Goal: Book appointment/travel/reservation

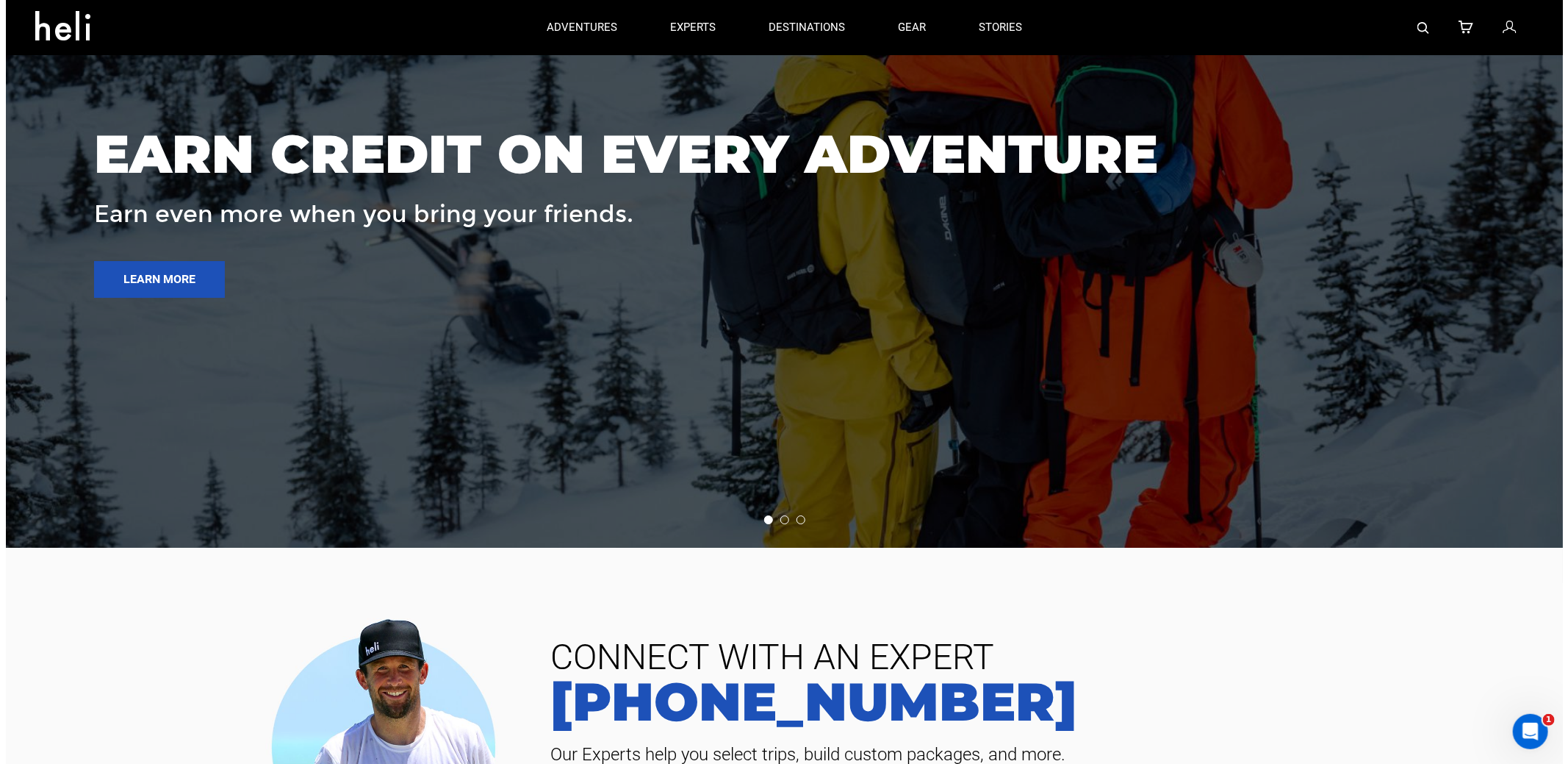
scroll to position [6335, 0]
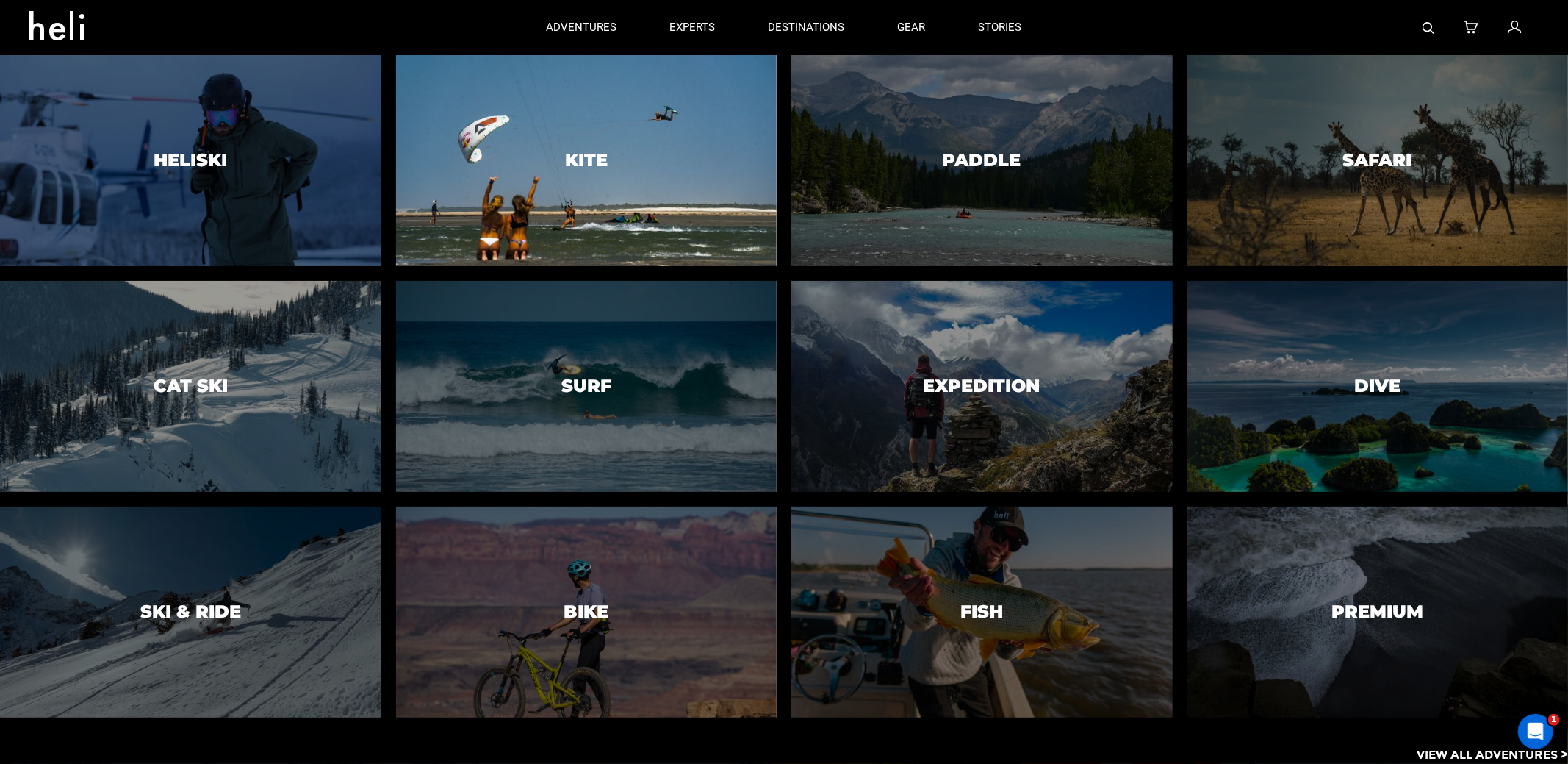
click at [590, 154] on h3 "Kite" at bounding box center [586, 160] width 43 height 19
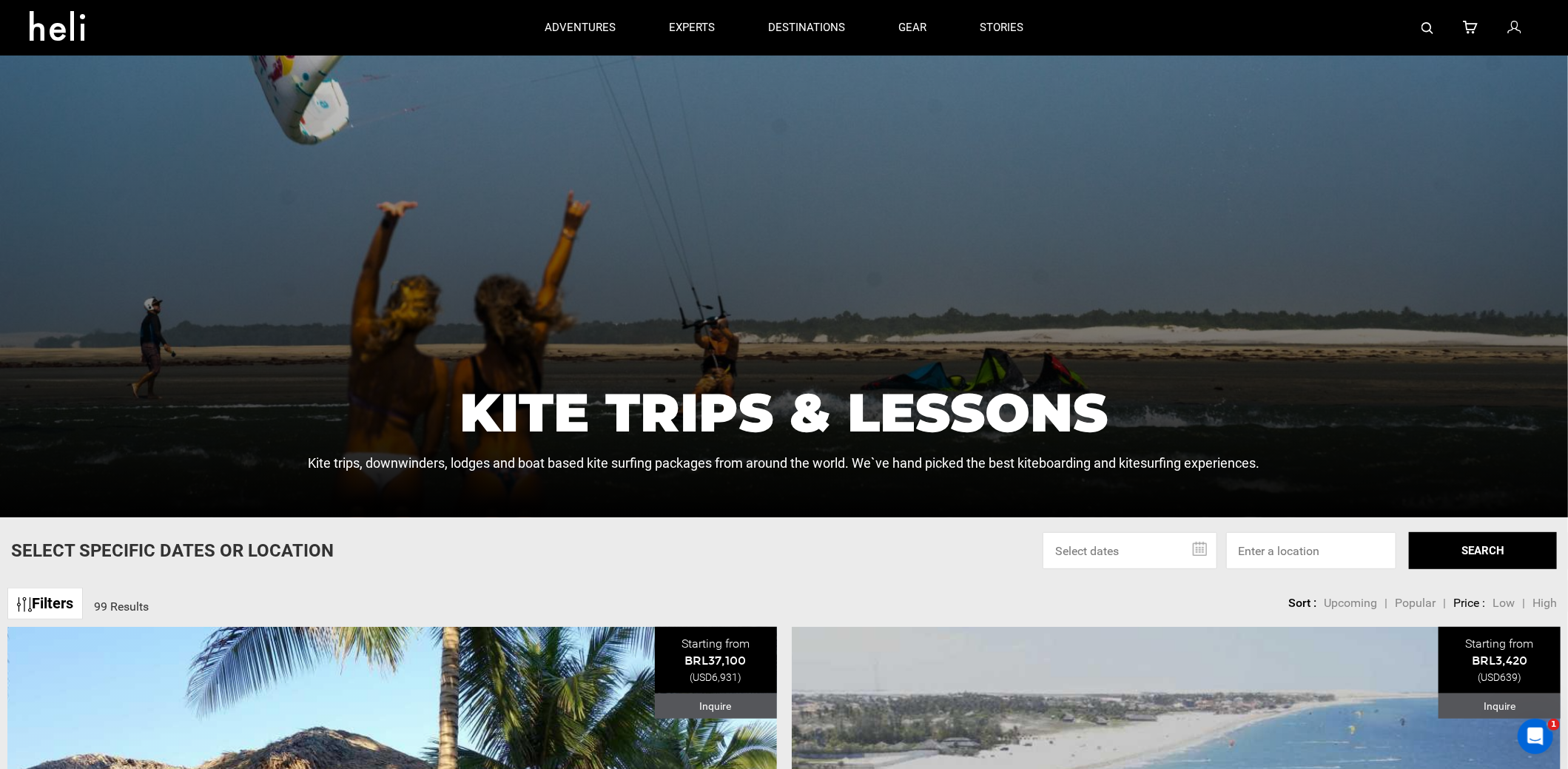
scroll to position [370, 0]
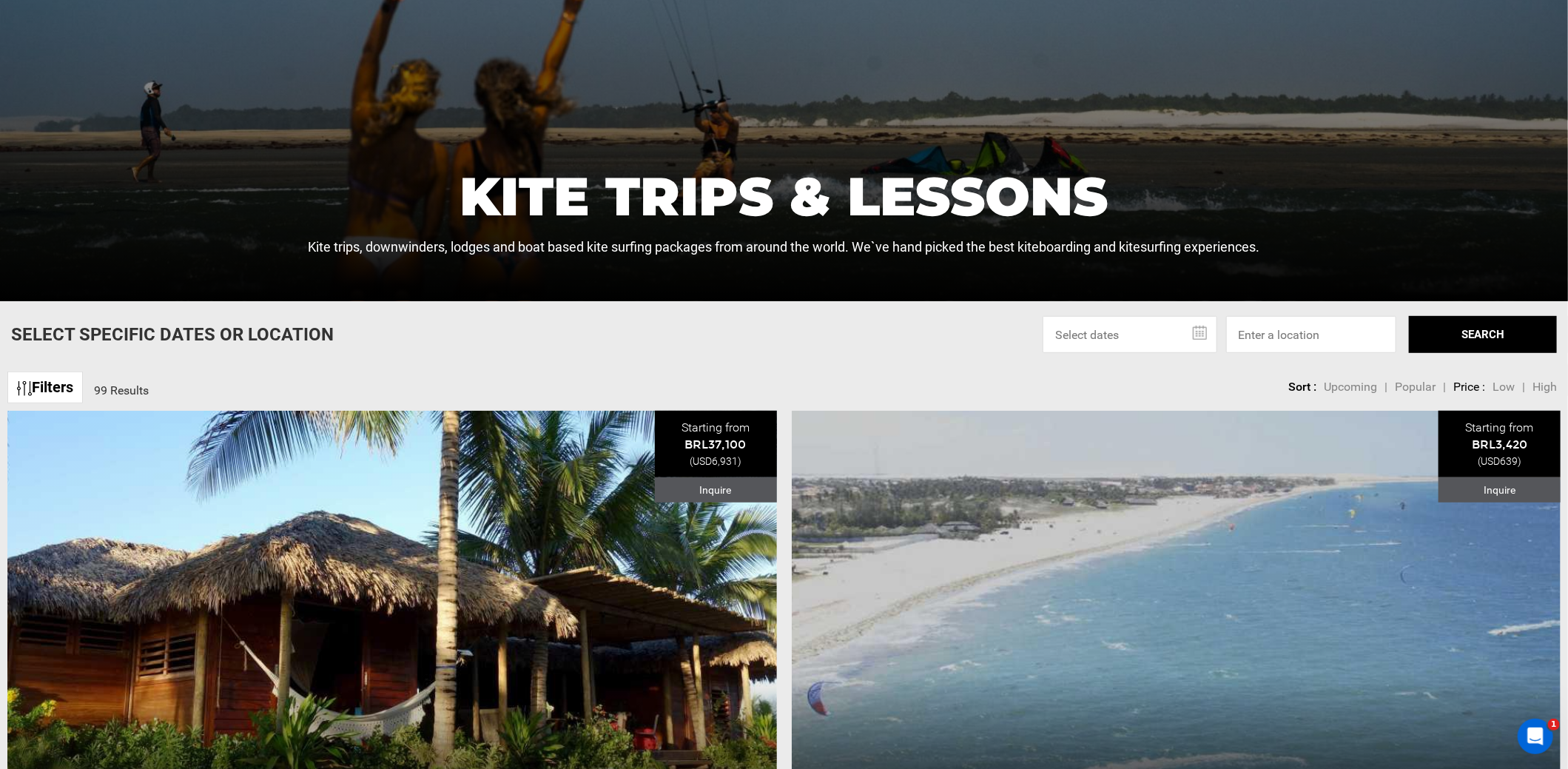
click at [1190, 330] on input "text" at bounding box center [1130, 334] width 175 height 37
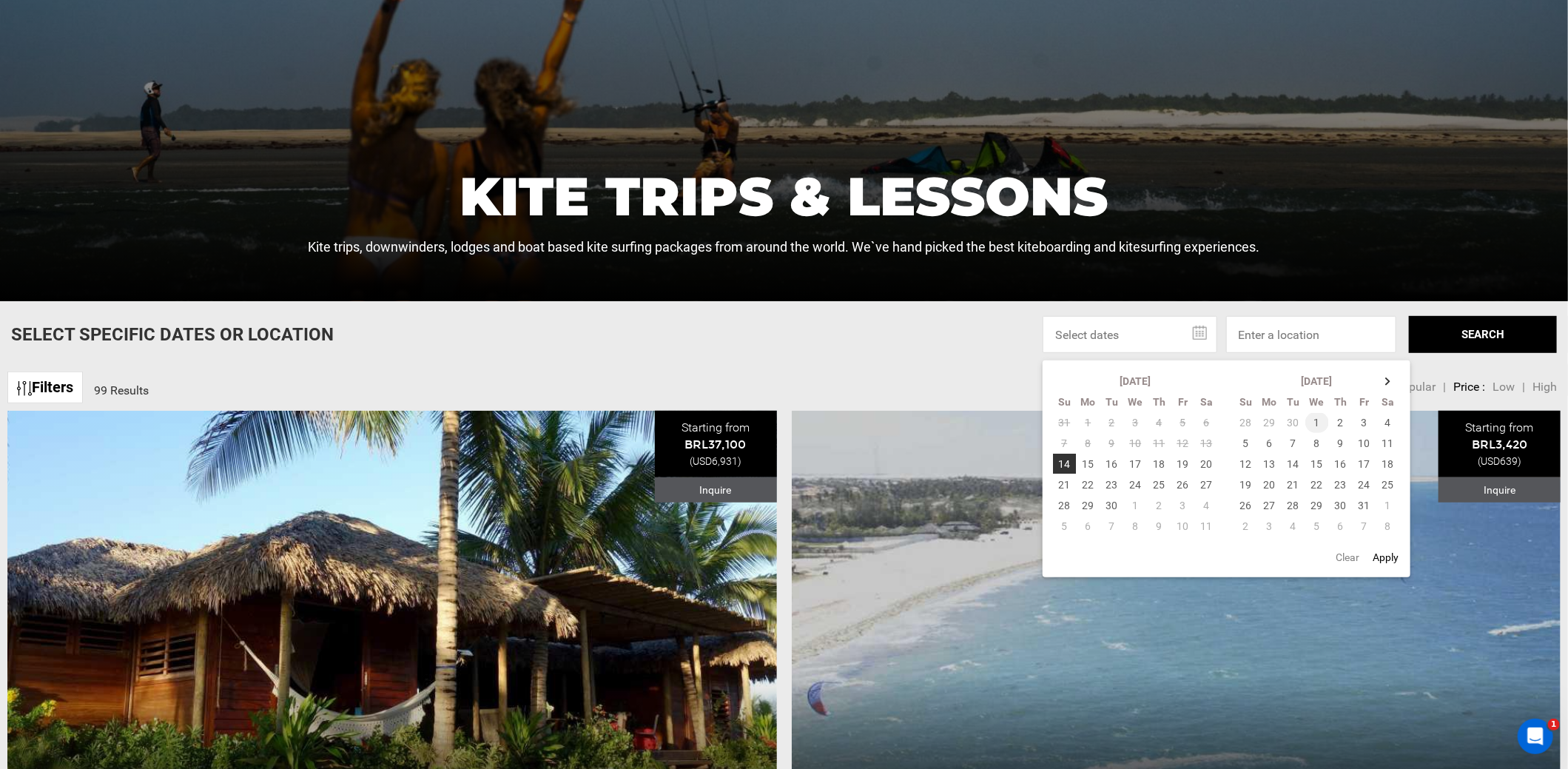
click at [1320, 422] on td "1" at bounding box center [1317, 422] width 24 height 20
click at [1288, 334] on input at bounding box center [1310, 334] width 170 height 37
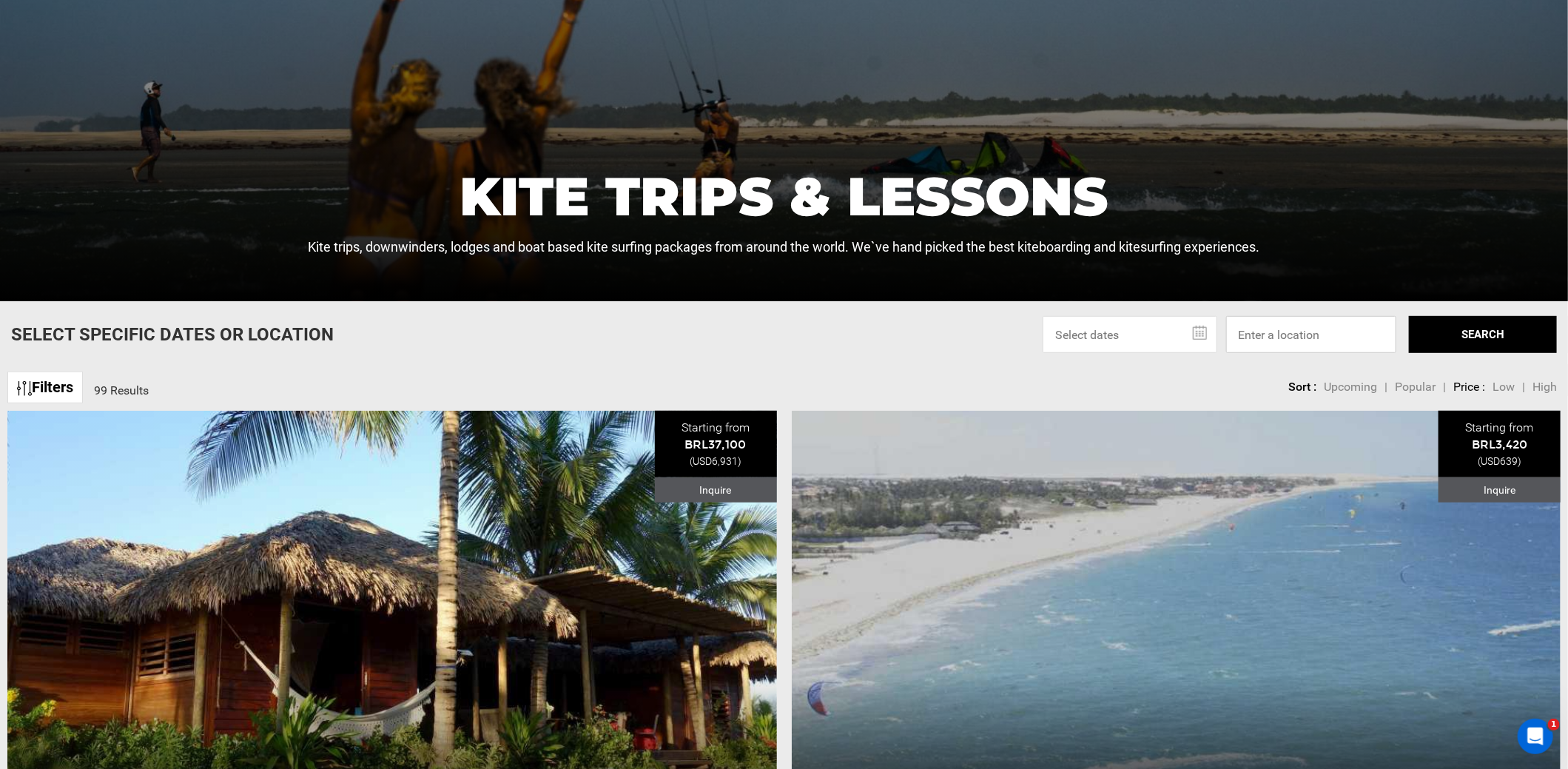
click at [1288, 335] on input at bounding box center [1310, 334] width 170 height 37
click at [1340, 384] on span "Upcoming" at bounding box center [1350, 386] width 53 height 14
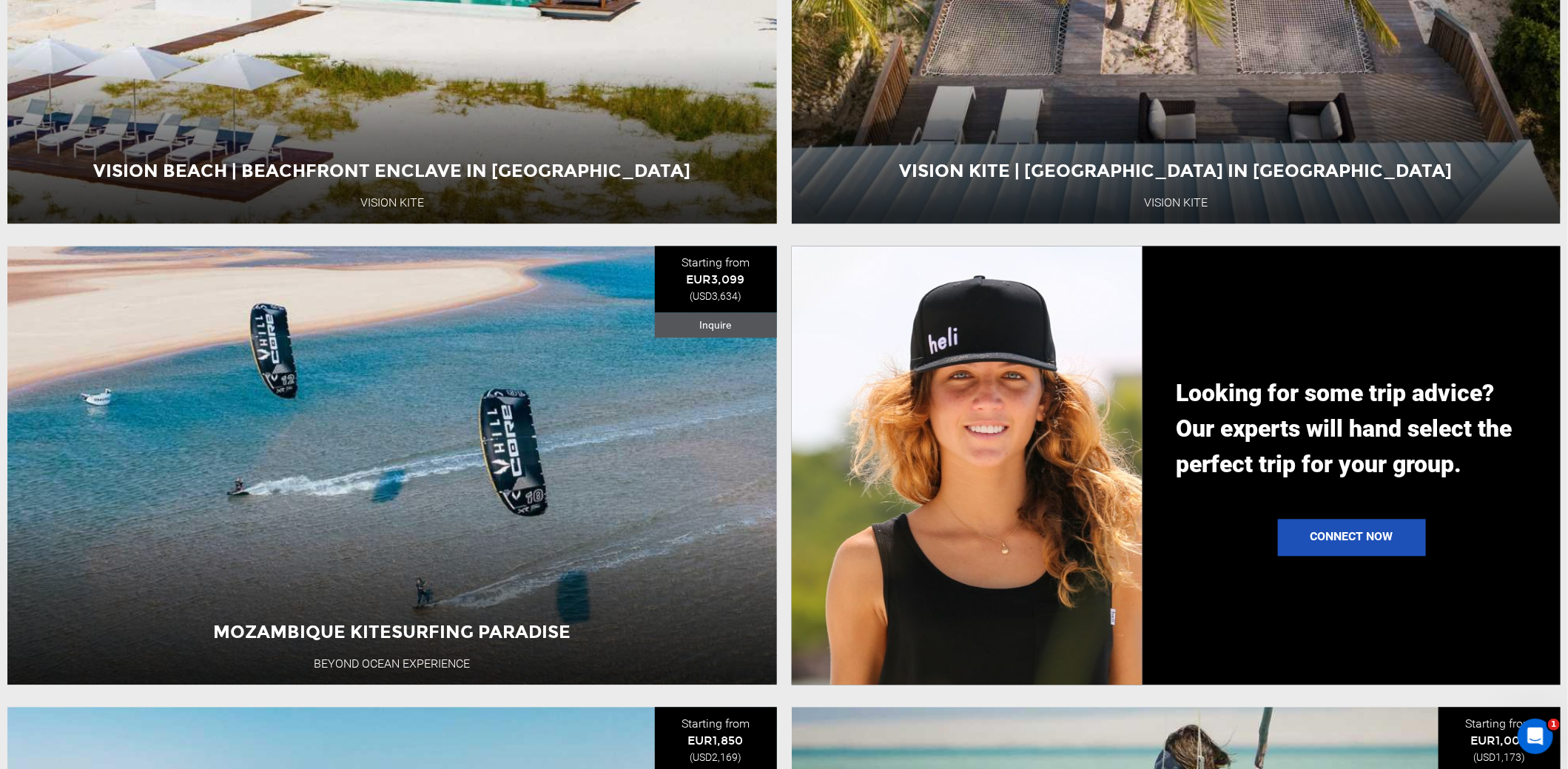
scroll to position [1923, 0]
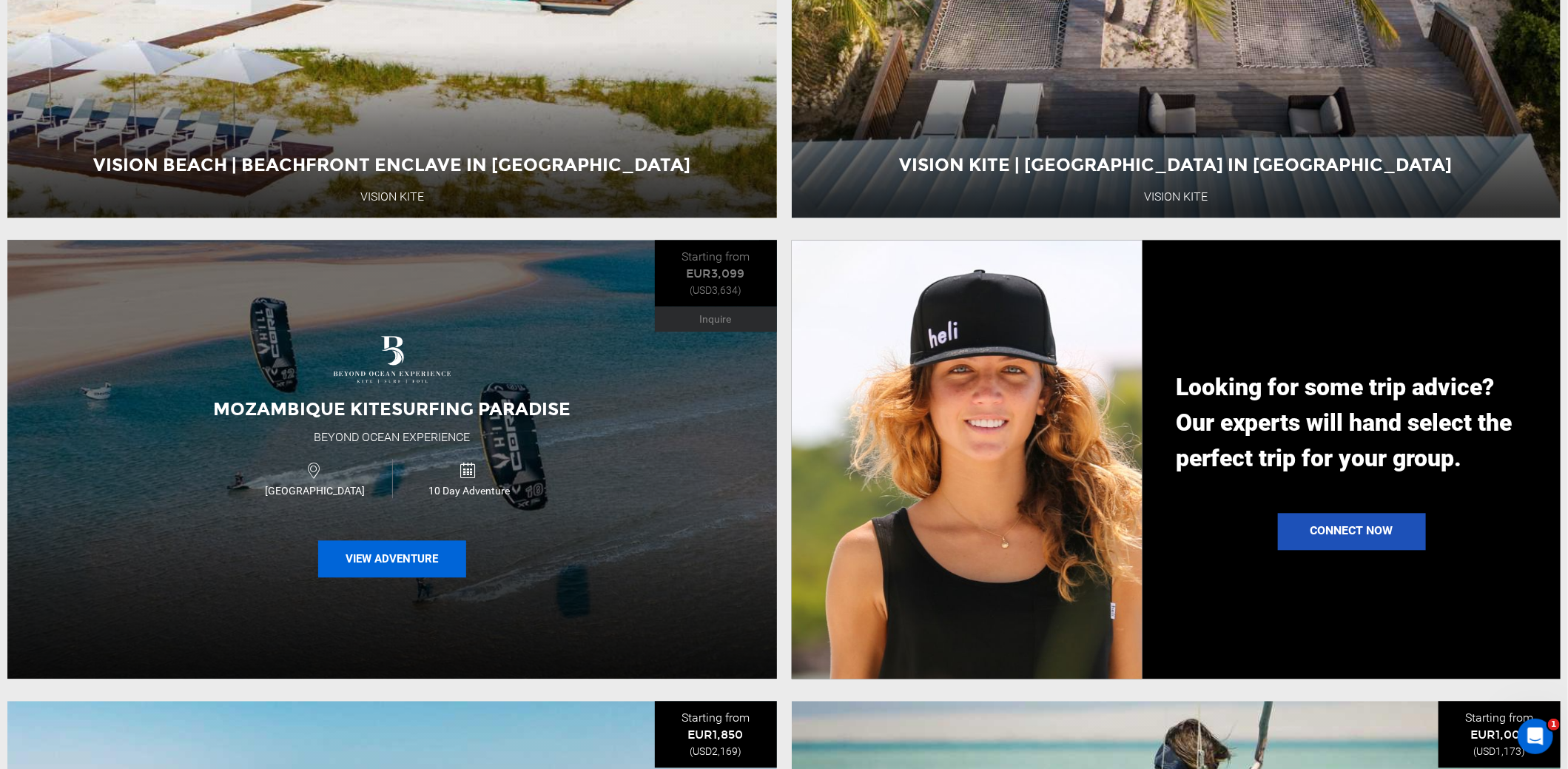
click at [386, 568] on button "View Adventure" at bounding box center [392, 558] width 148 height 37
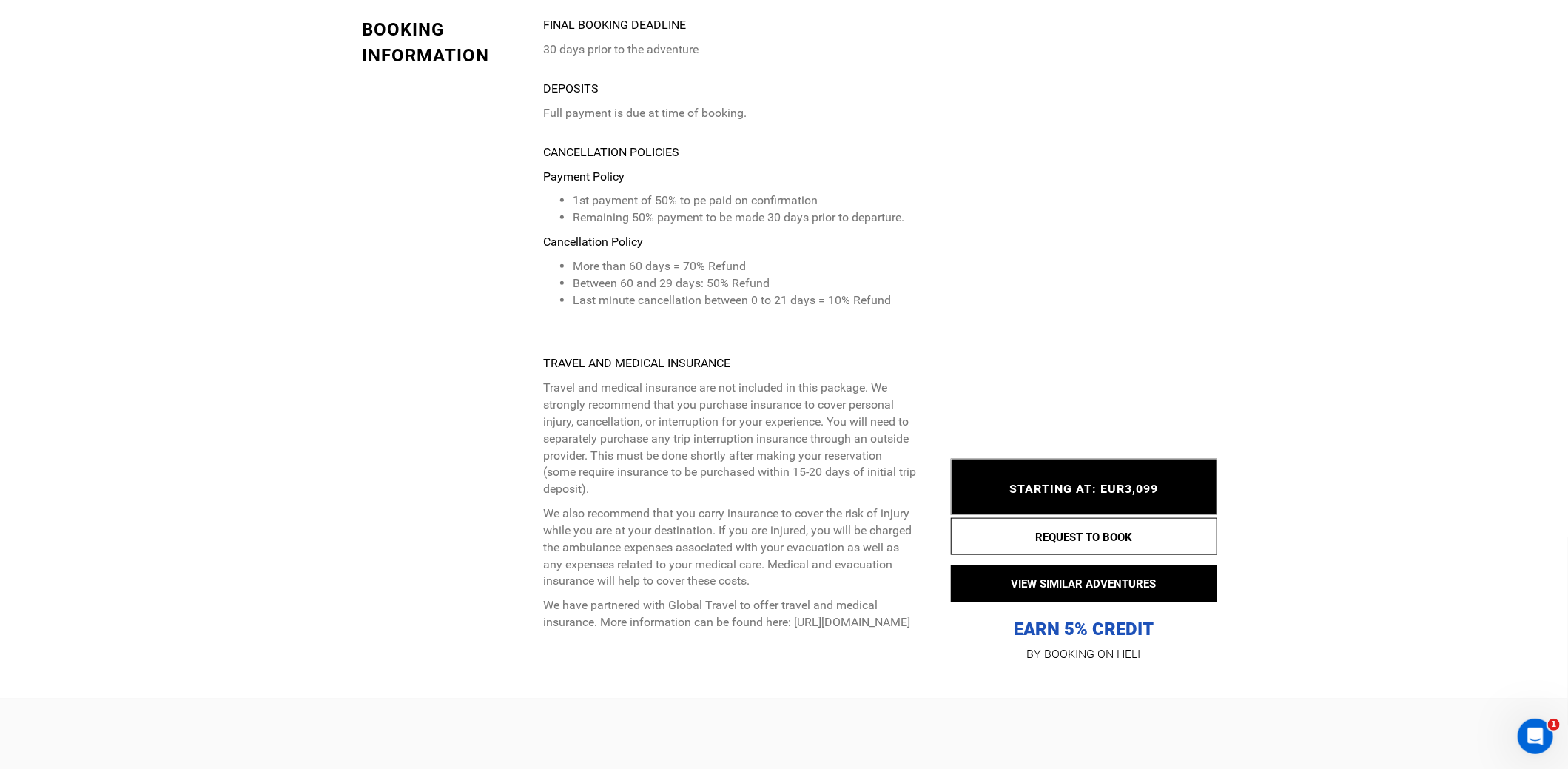
scroll to position [4365, 0]
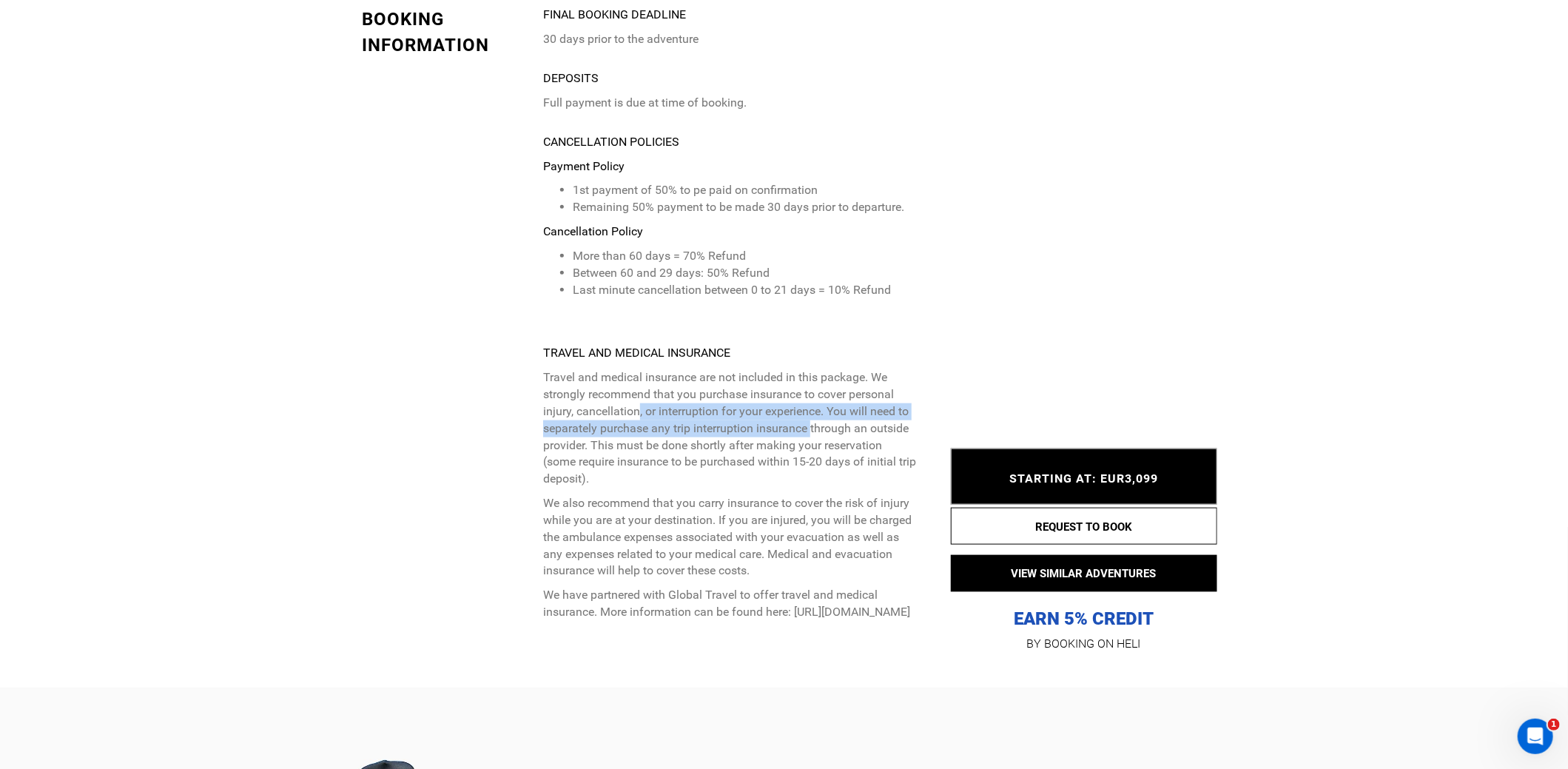
drag, startPoint x: 653, startPoint y: 404, endPoint x: 812, endPoint y: 429, distance: 161.0
click at [812, 429] on p "Travel and medical insurance are not included in this package. We strongly reco…" at bounding box center [730, 429] width 374 height 118
click at [783, 471] on p "Travel and medical insurance are not included in this package. We strongly reco…" at bounding box center [730, 429] width 374 height 118
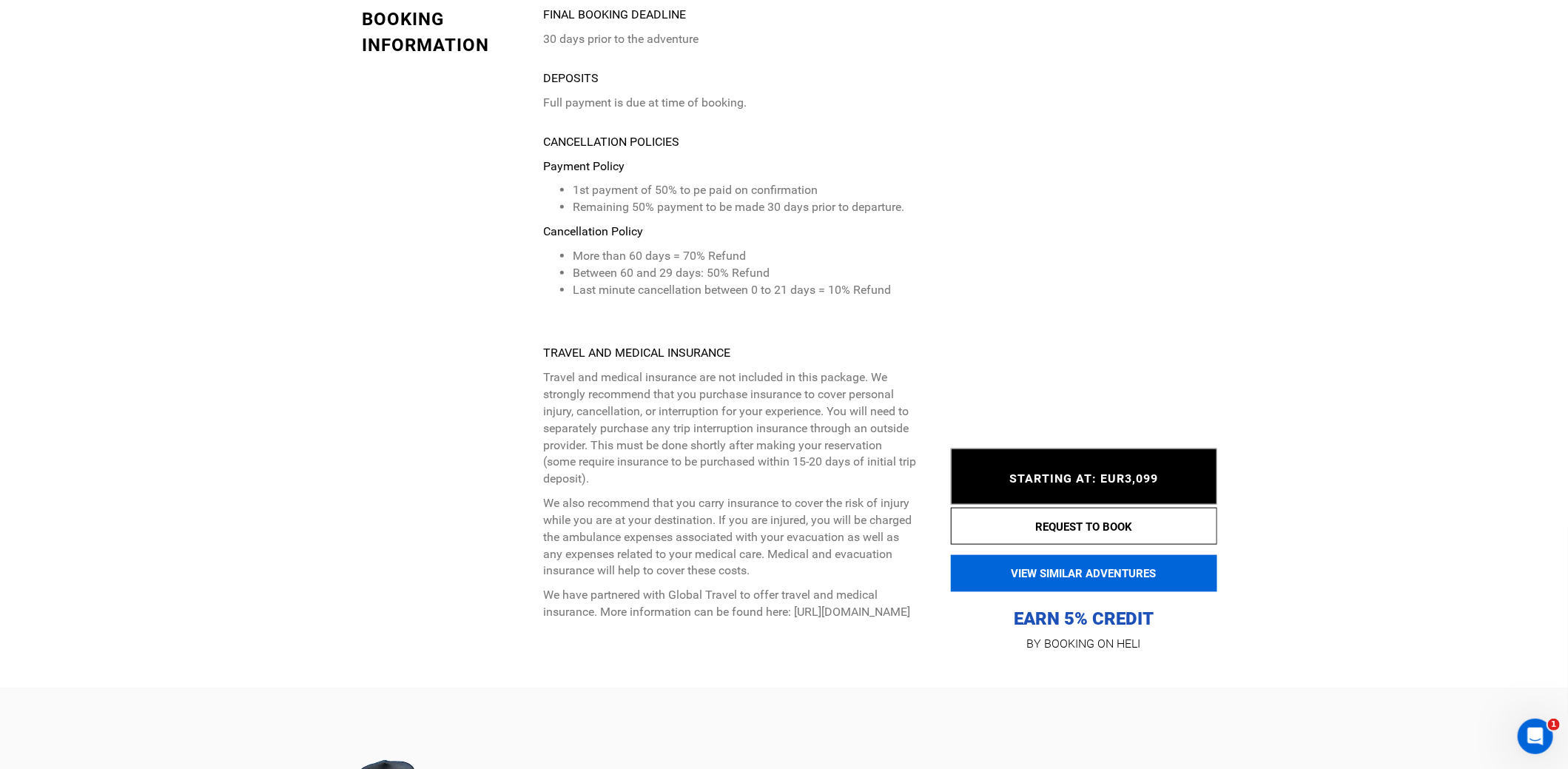
click at [1061, 590] on button "VIEW SIMILAR ADVENTURES" at bounding box center [1084, 573] width 266 height 37
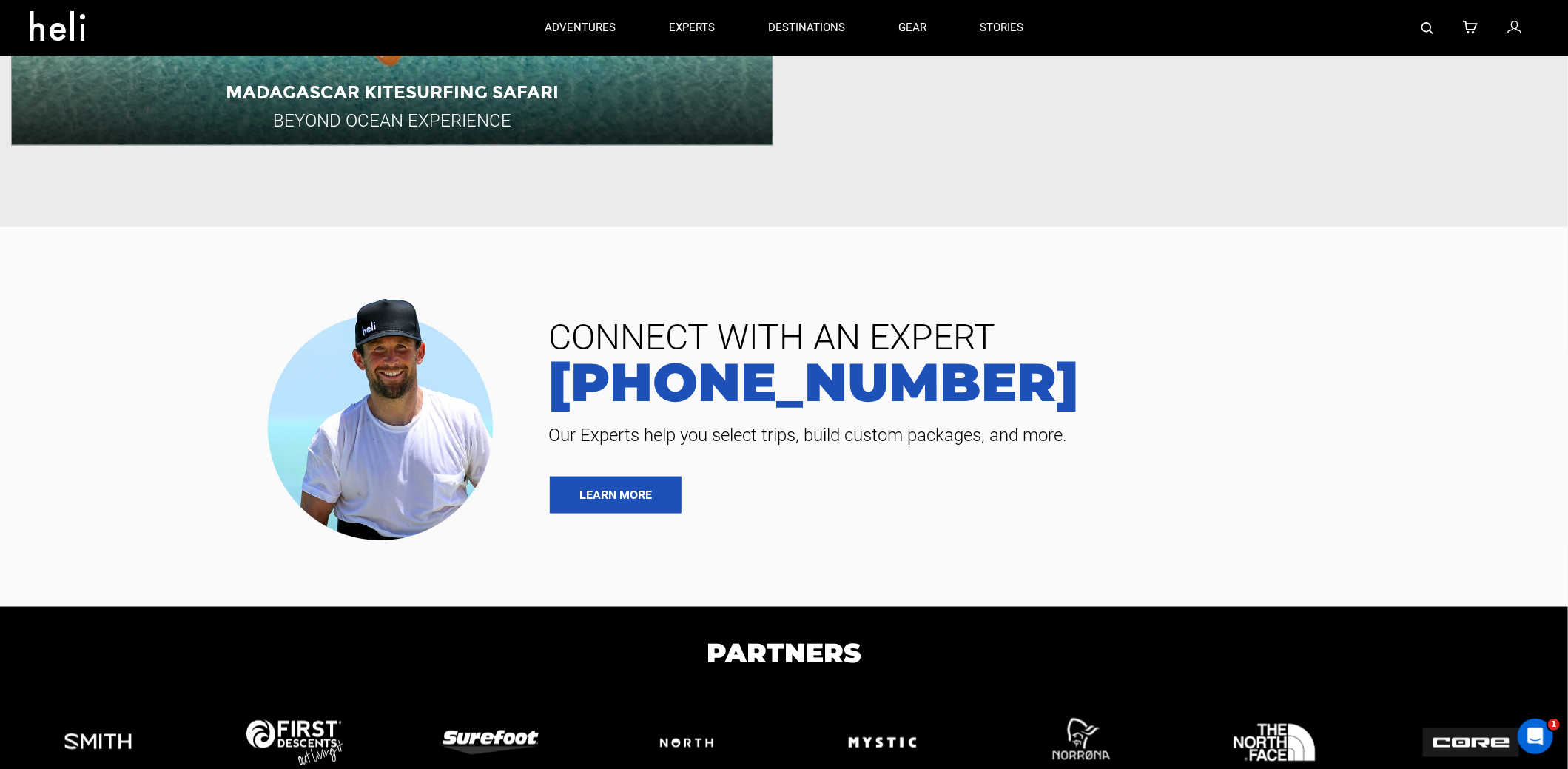
scroll to position [739, 0]
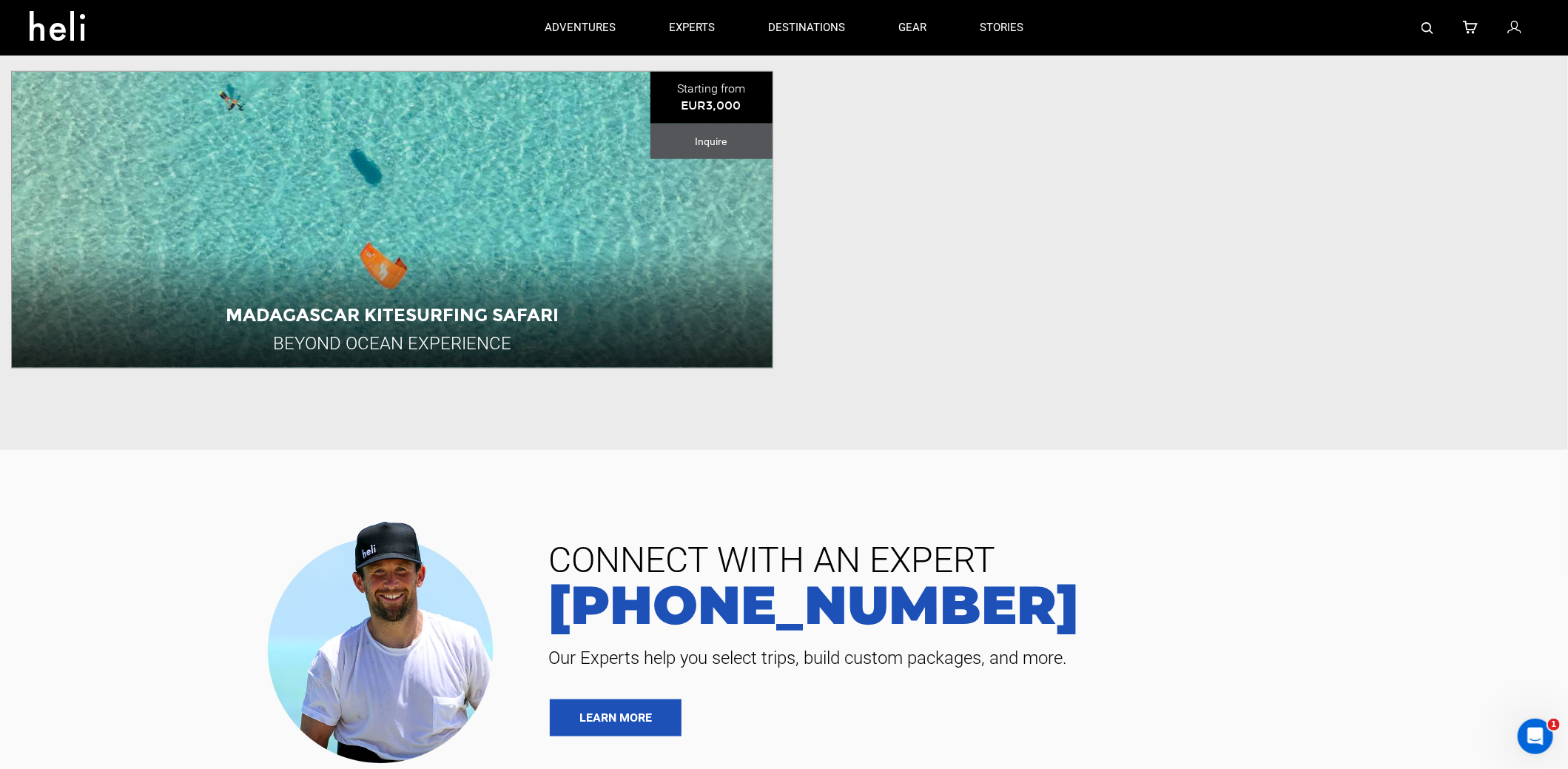
click at [382, 348] on link "View All Slots" at bounding box center [392, 352] width 760 height 32
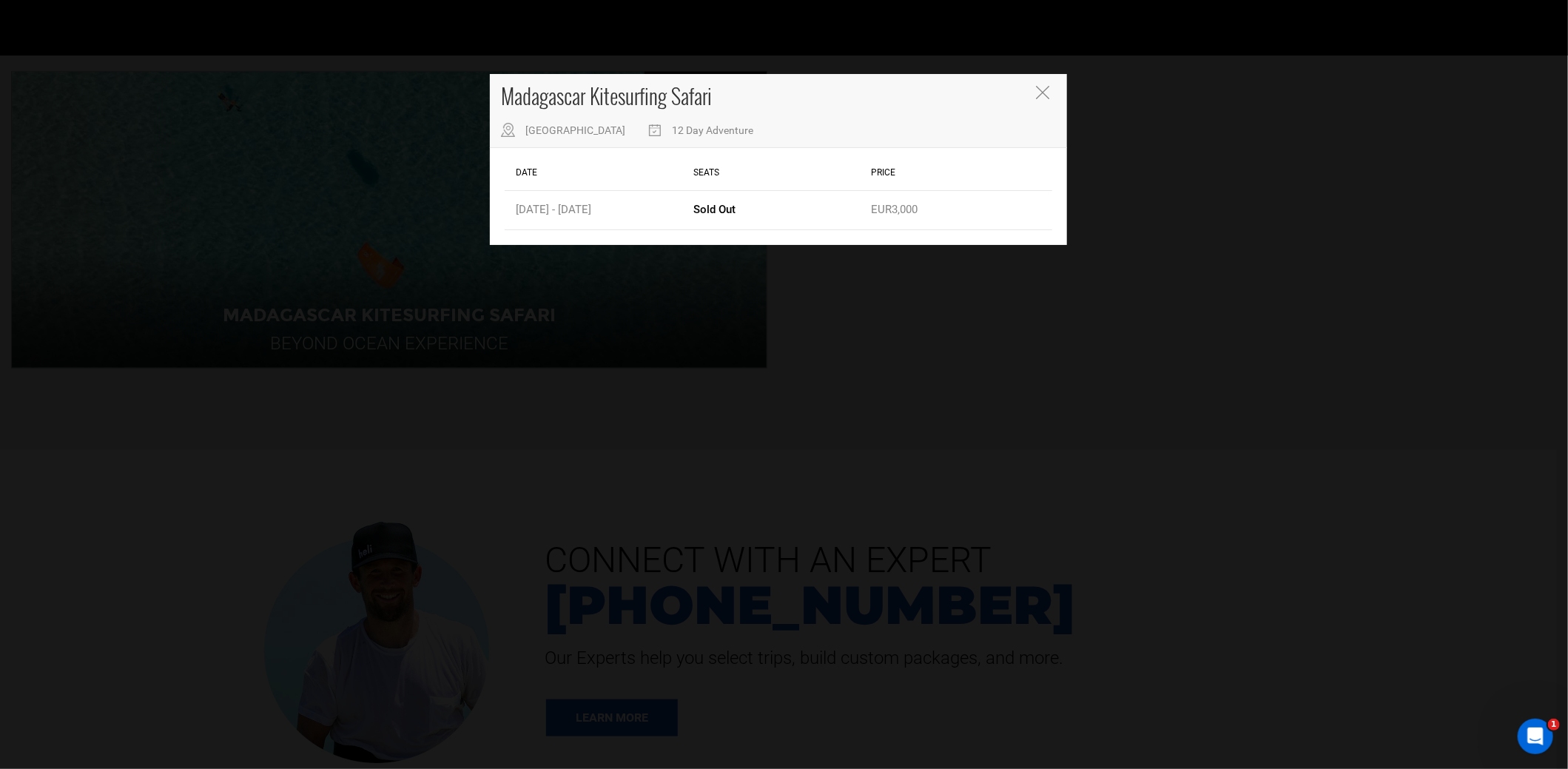
click at [1045, 94] on icon "Close" at bounding box center [1042, 92] width 13 height 13
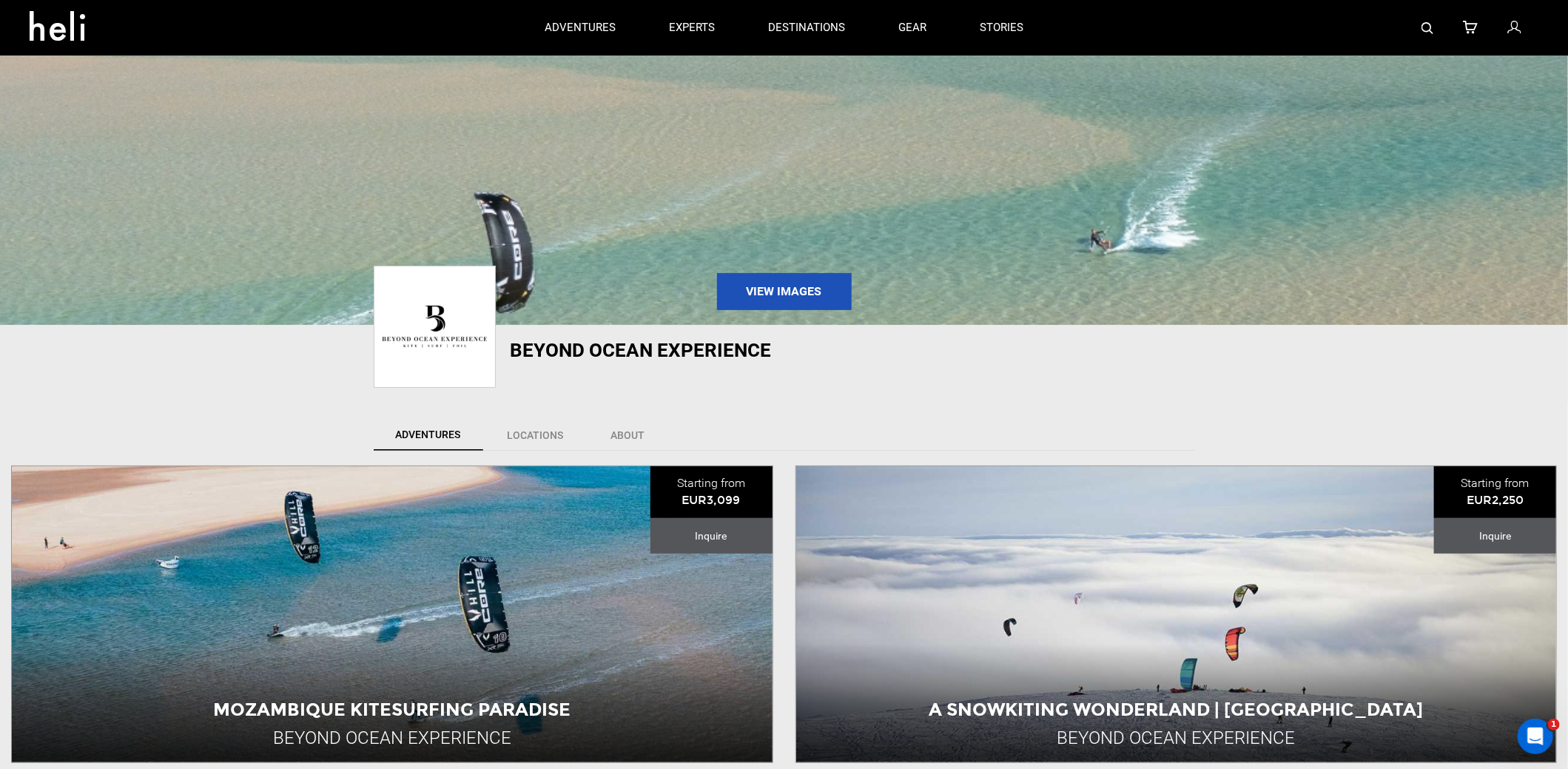
scroll to position [0, 0]
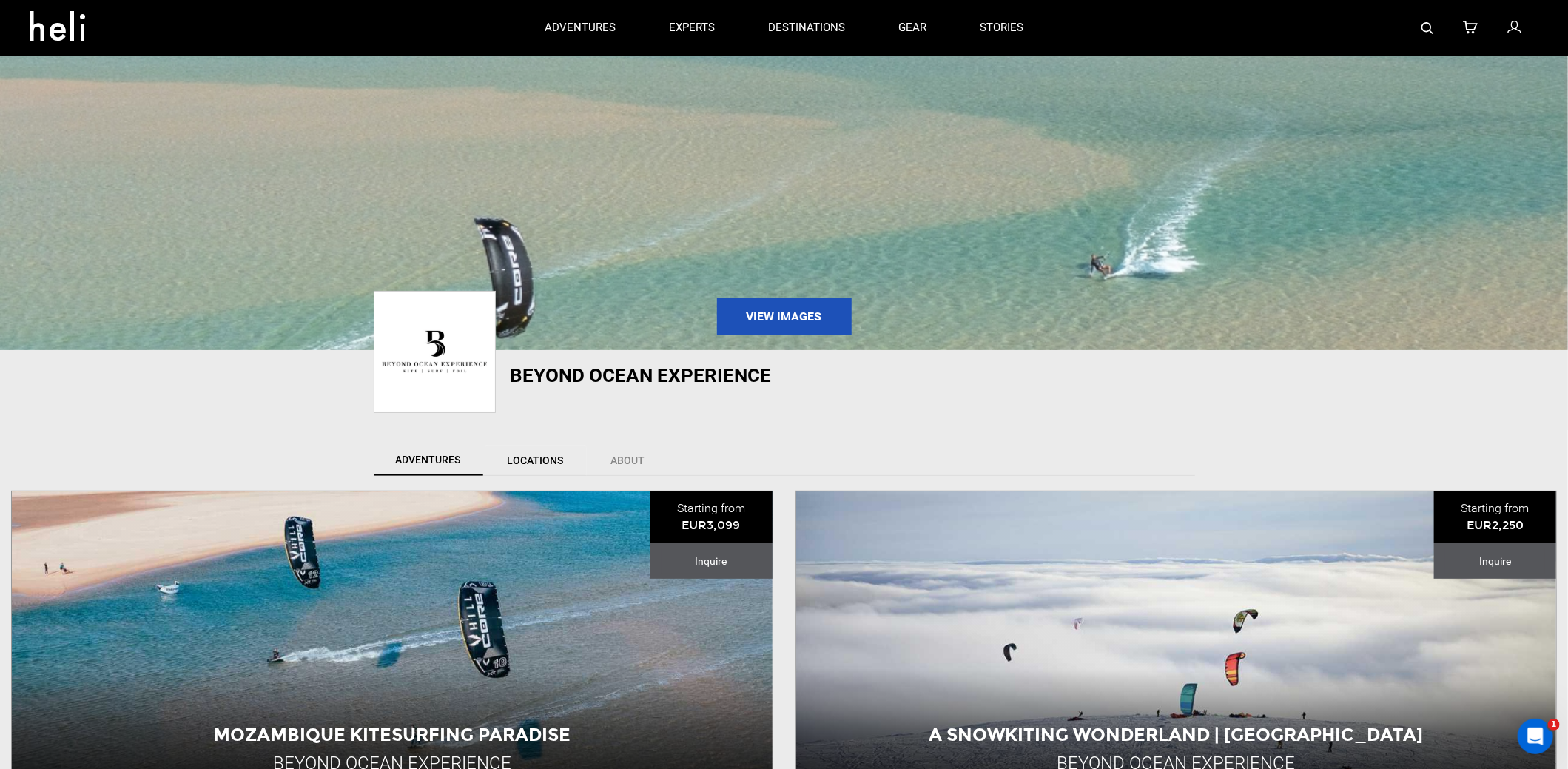
click at [526, 459] on link "Locations" at bounding box center [535, 459] width 102 height 31
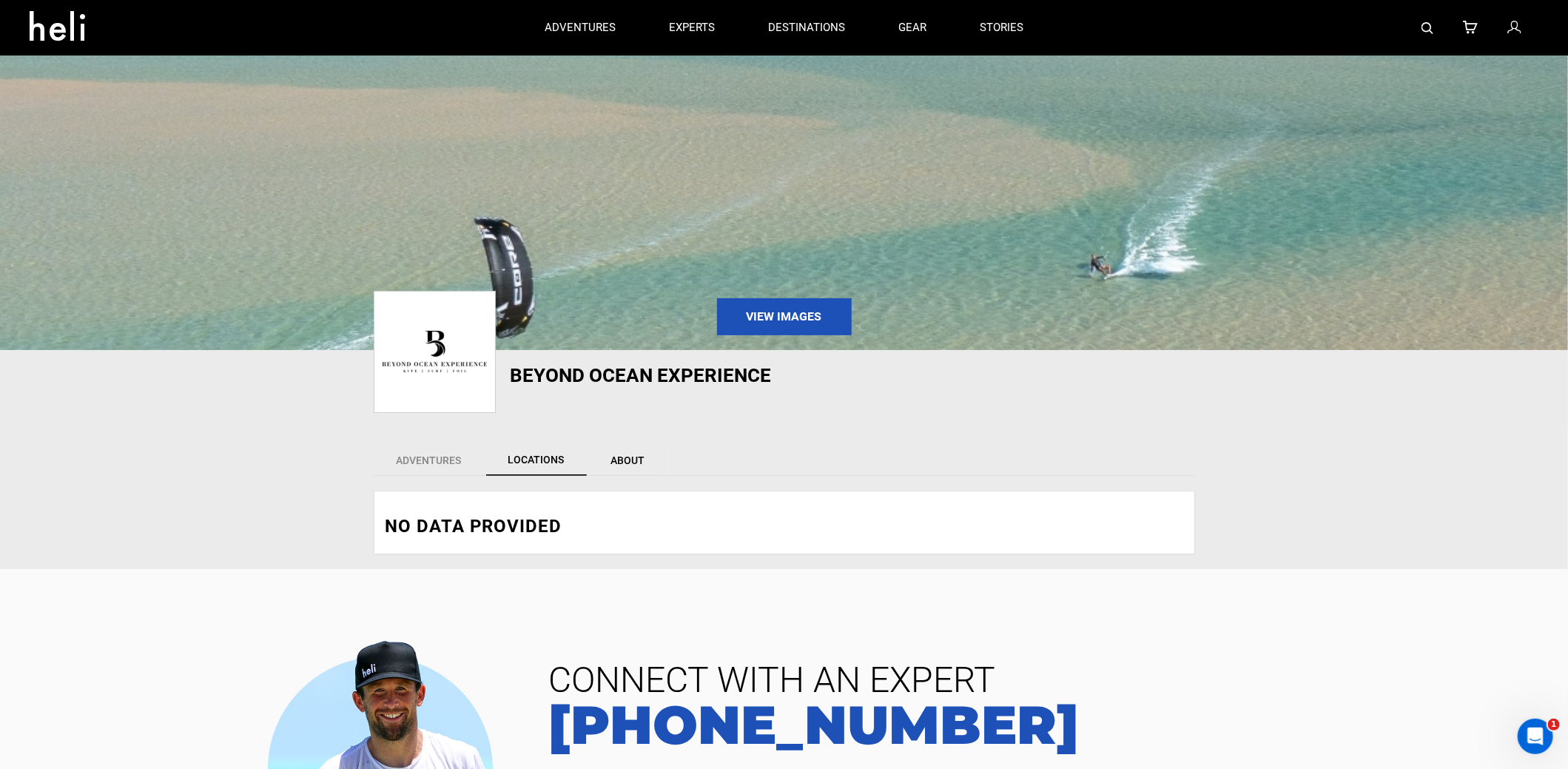
click at [623, 463] on link "About" at bounding box center [628, 459] width 80 height 31
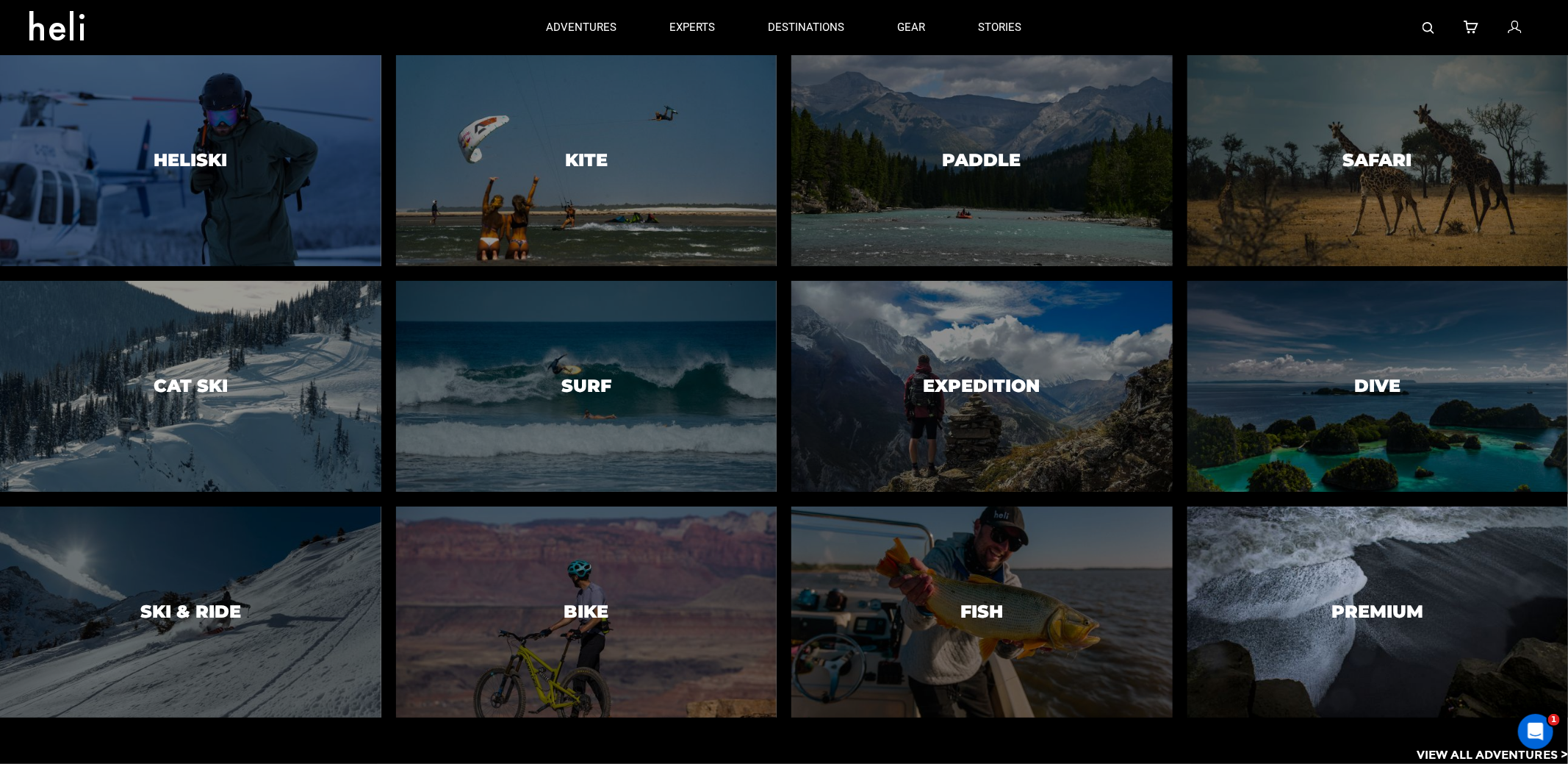
click at [1328, 611] on div at bounding box center [1378, 612] width 389 height 216
